Goal: Information Seeking & Learning: Learn about a topic

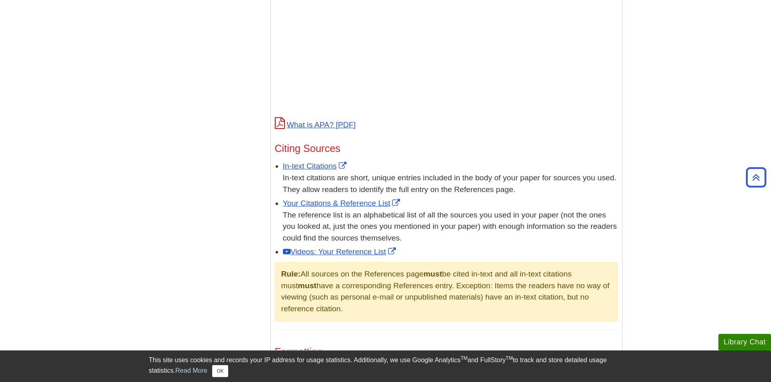
scroll to position [364, 0]
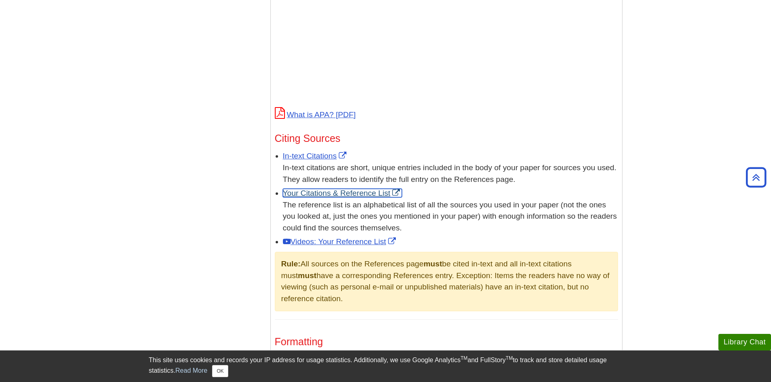
click at [346, 192] on link "Your Citations & Reference List" at bounding box center [342, 193] width 119 height 8
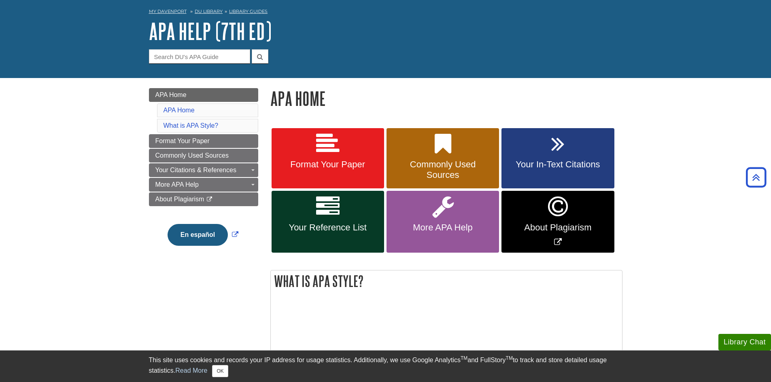
scroll to position [0, 0]
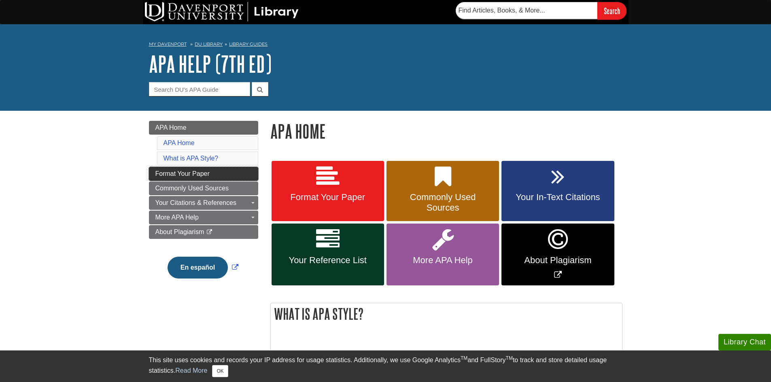
click at [206, 174] on span "Format Your Paper" at bounding box center [182, 173] width 54 height 7
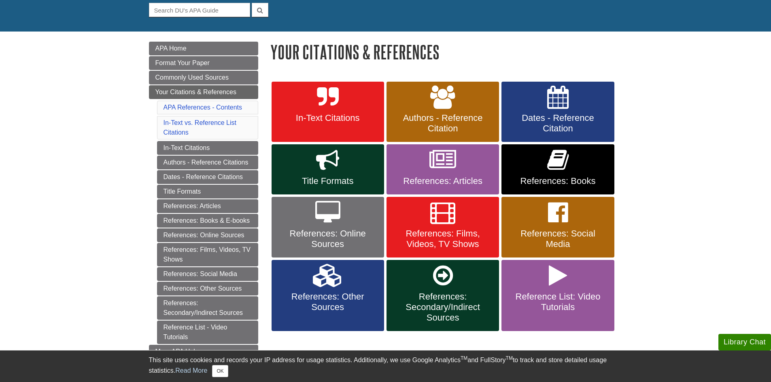
scroll to position [81, 0]
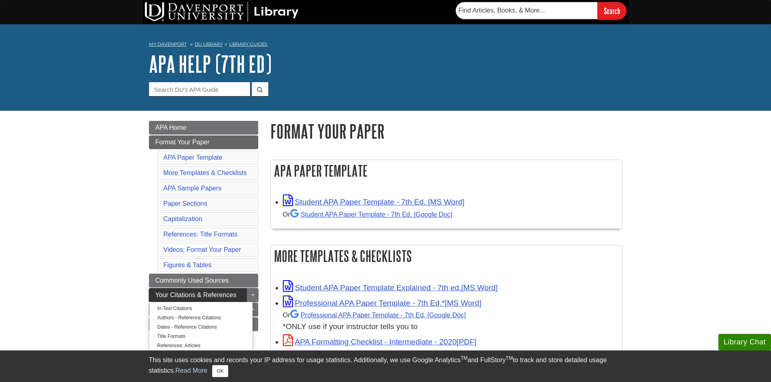
click at [196, 293] on span "Your Citations & References" at bounding box center [195, 295] width 81 height 7
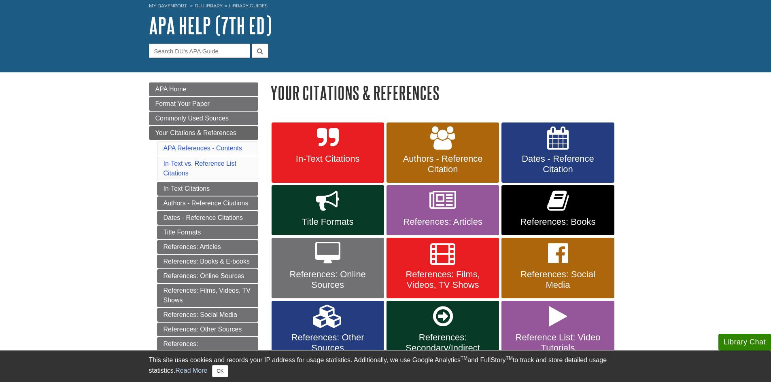
scroll to position [40, 0]
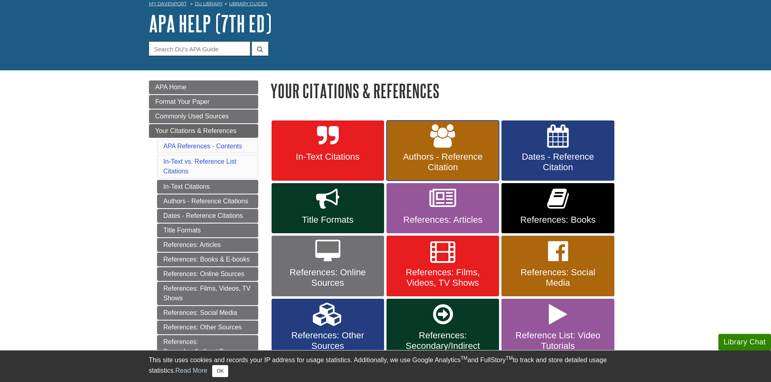
click at [475, 160] on span "Authors - Reference Citation" at bounding box center [442, 162] width 100 height 21
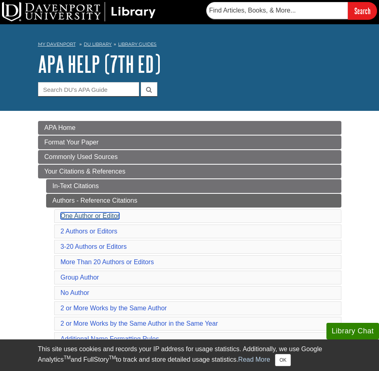
click at [83, 216] on link "One Author or Editor" at bounding box center [90, 215] width 59 height 7
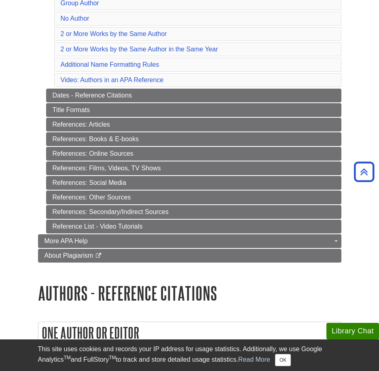
scroll to position [272, 0]
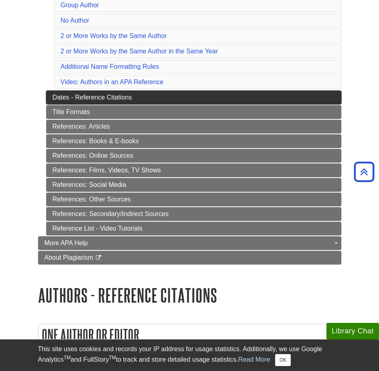
click at [108, 97] on link "Dates - Reference Citations" at bounding box center [193, 98] width 295 height 14
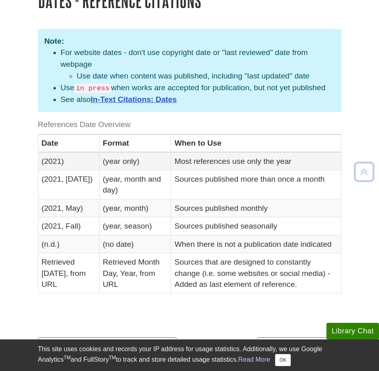
scroll to position [162, 0]
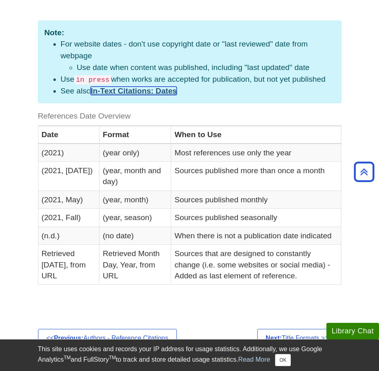
click at [132, 90] on link "In-Text Citations: Dates" at bounding box center [134, 91] width 86 height 8
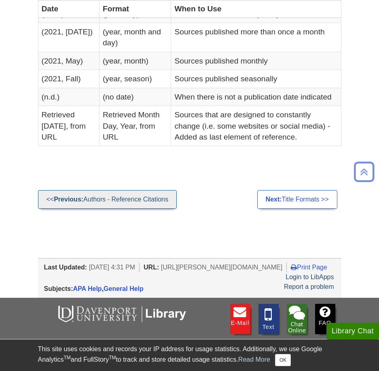
scroll to position [324, 0]
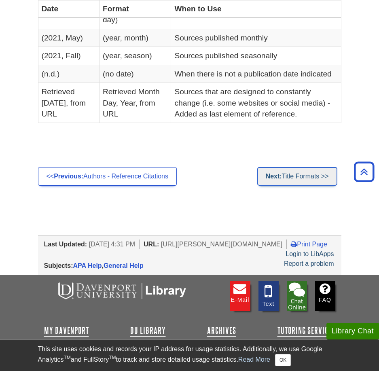
click at [292, 186] on link "Next: Title Formats >>" at bounding box center [297, 176] width 80 height 19
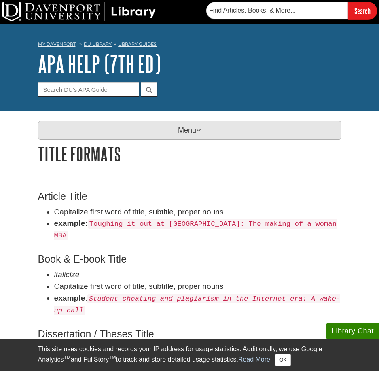
click at [125, 135] on p "Menu" at bounding box center [189, 130] width 303 height 19
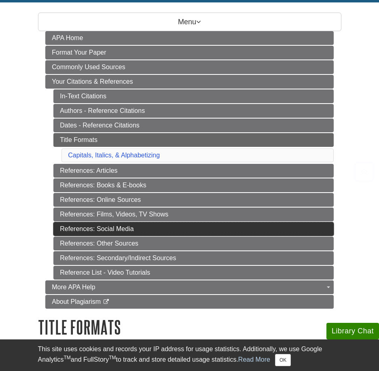
scroll to position [121, 0]
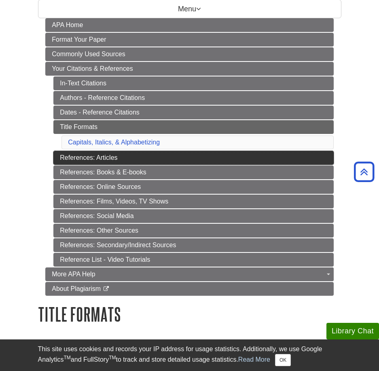
click at [196, 160] on link "References: Articles" at bounding box center [193, 158] width 280 height 14
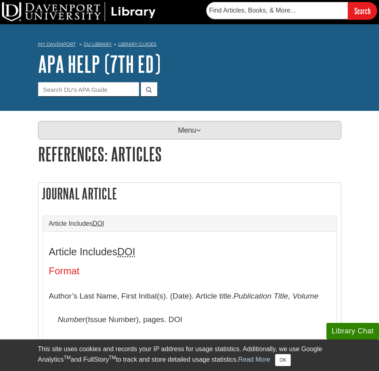
click at [235, 123] on p "Menu" at bounding box center [189, 130] width 303 height 19
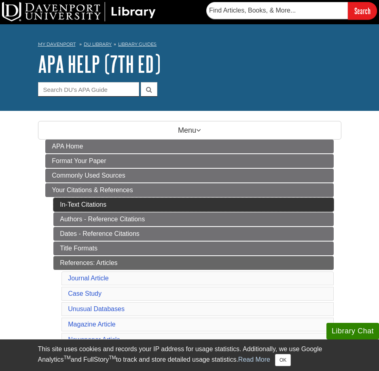
click at [130, 203] on link "In-Text Citations" at bounding box center [193, 205] width 280 height 14
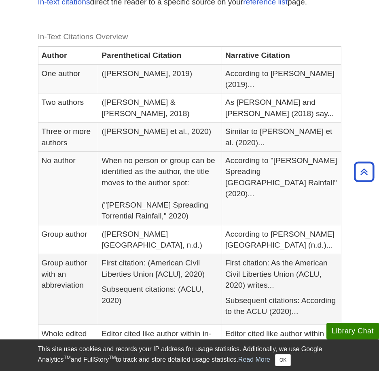
scroll to position [162, 0]
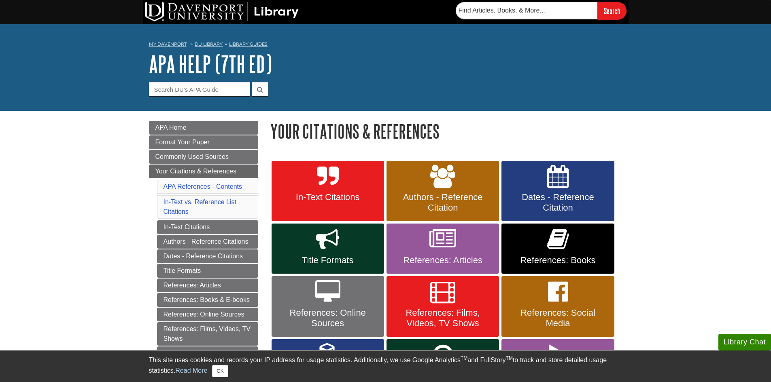
scroll to position [81, 0]
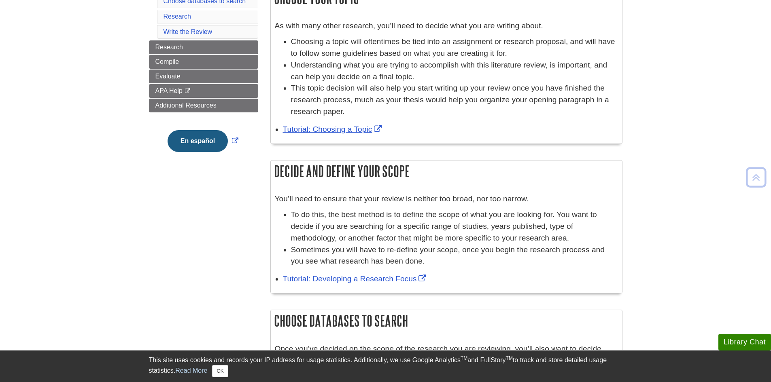
scroll to position [162, 0]
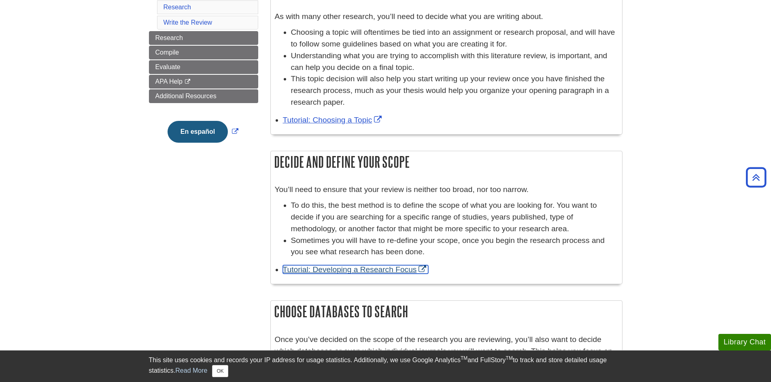
click at [336, 270] on link "Tutorial: Developing a Research Focus" at bounding box center [356, 269] width 146 height 8
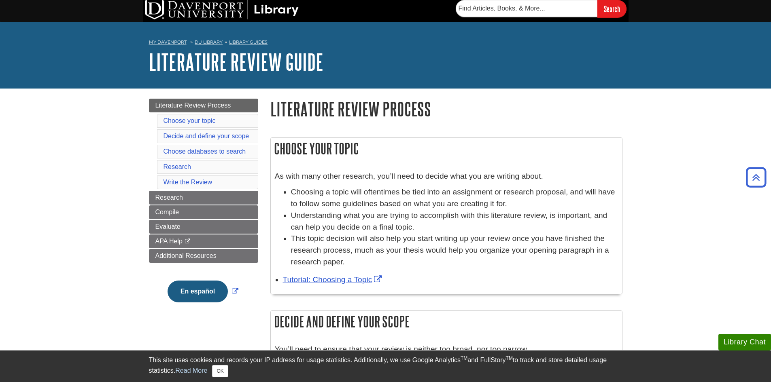
scroll to position [0, 0]
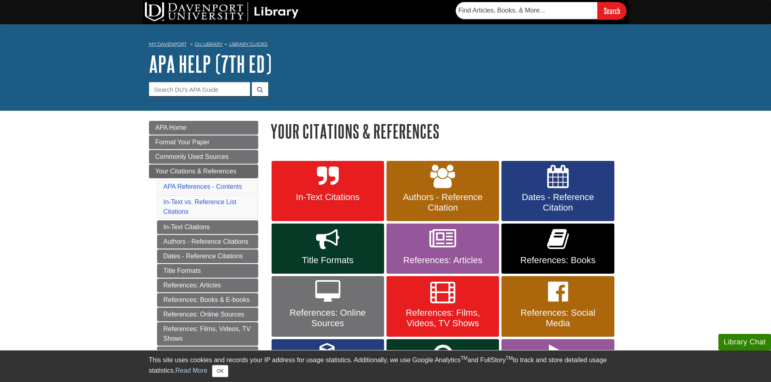
scroll to position [81, 0]
